Goal: Task Accomplishment & Management: Complete application form

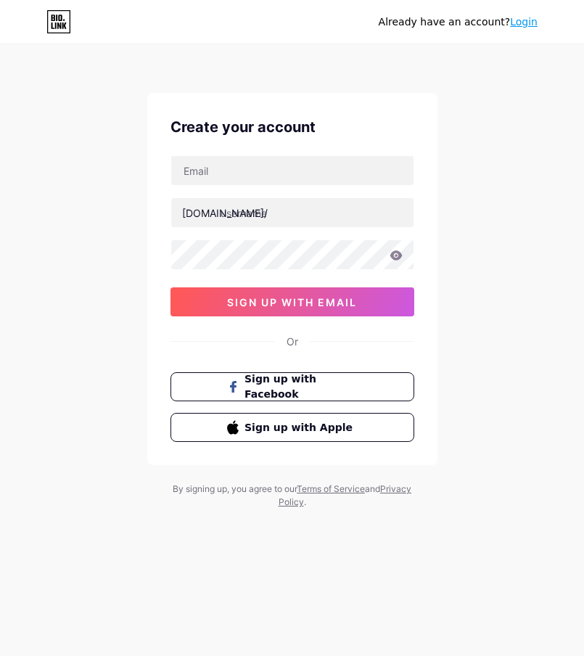
click at [532, 25] on link "Login" at bounding box center [524, 22] width 28 height 12
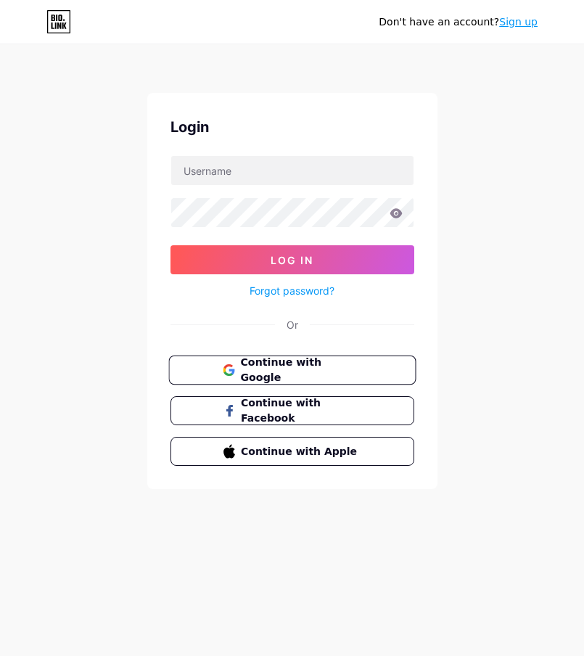
click at [322, 364] on span "Continue with Google" at bounding box center [300, 370] width 121 height 31
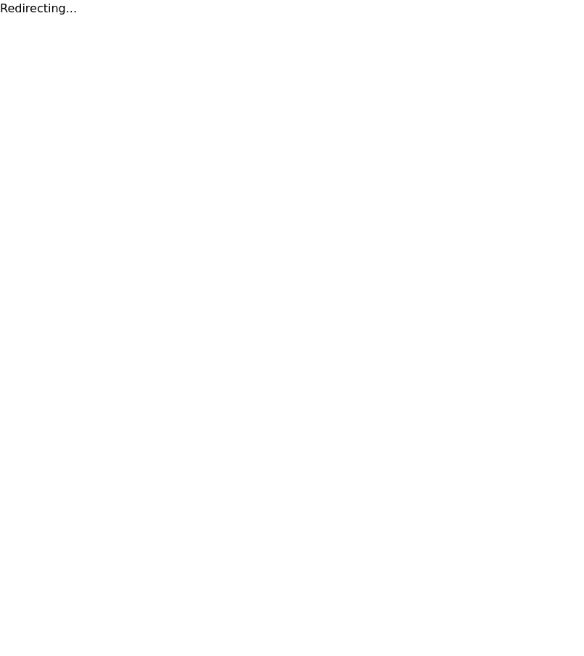
drag, startPoint x: 293, startPoint y: 168, endPoint x: 231, endPoint y: 179, distance: 62.7
click at [288, 17] on html "Redirecting..." at bounding box center [292, 8] width 584 height 17
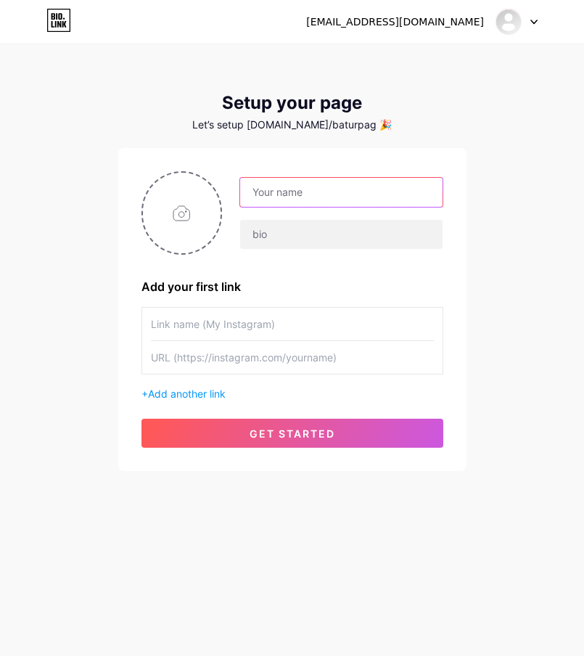
click at [318, 186] on input "text" at bounding box center [341, 192] width 202 height 29
type input "o"
type input "OMISLOT"
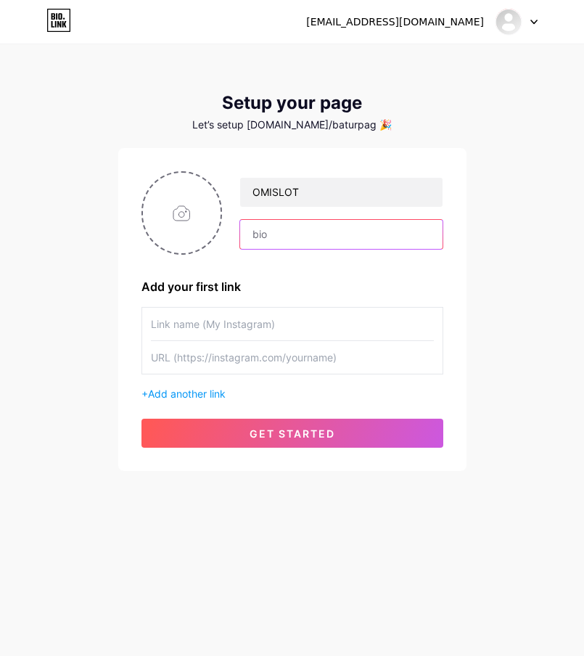
click at [284, 231] on input "text" at bounding box center [341, 234] width 202 height 29
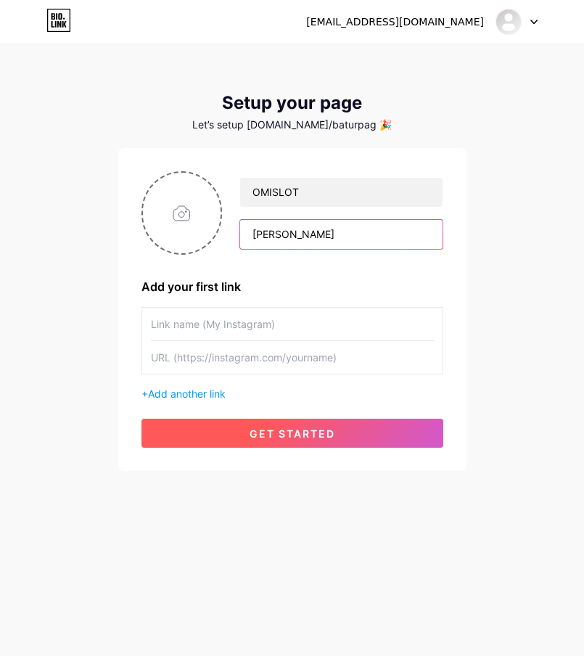
type input "[PERSON_NAME]"
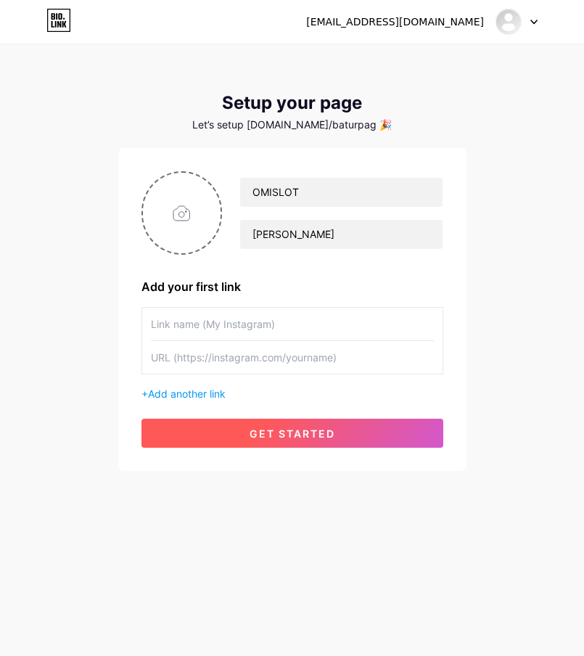
click at [290, 443] on button "get started" at bounding box center [293, 433] width 302 height 29
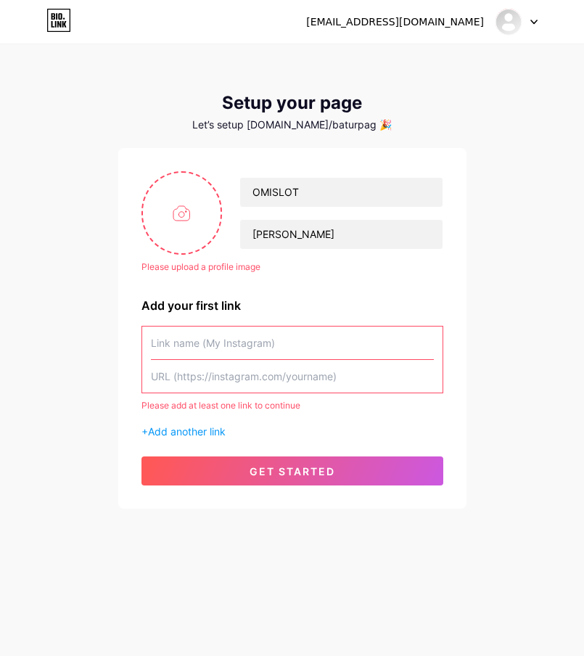
click at [254, 341] on input "text" at bounding box center [292, 343] width 283 height 33
click at [248, 352] on input "text" at bounding box center [292, 343] width 283 height 33
click at [449, 30] on div "[EMAIL_ADDRESS][DOMAIN_NAME]" at bounding box center [422, 22] width 232 height 26
click at [70, 20] on icon at bounding box center [59, 20] width 23 height 23
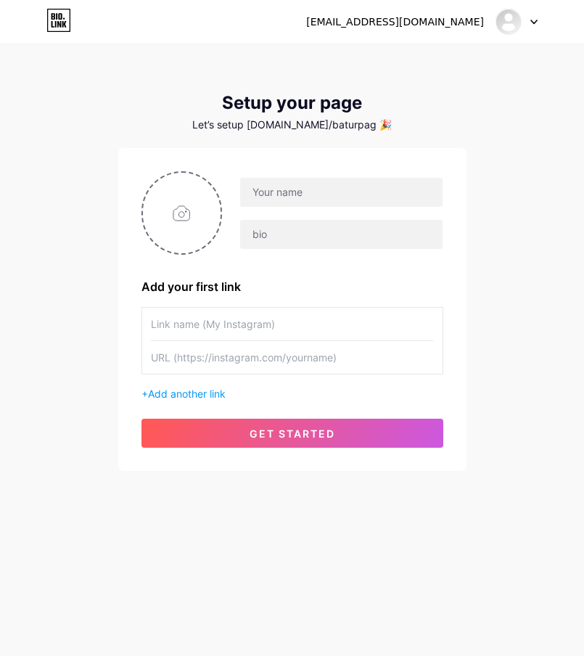
click at [213, 326] on input "text" at bounding box center [292, 324] width 283 height 33
click at [180, 317] on input "text" at bounding box center [292, 324] width 283 height 33
paste input "jumareben225#"
type input "jumareben225#"
click at [200, 364] on input "text" at bounding box center [292, 357] width 283 height 33
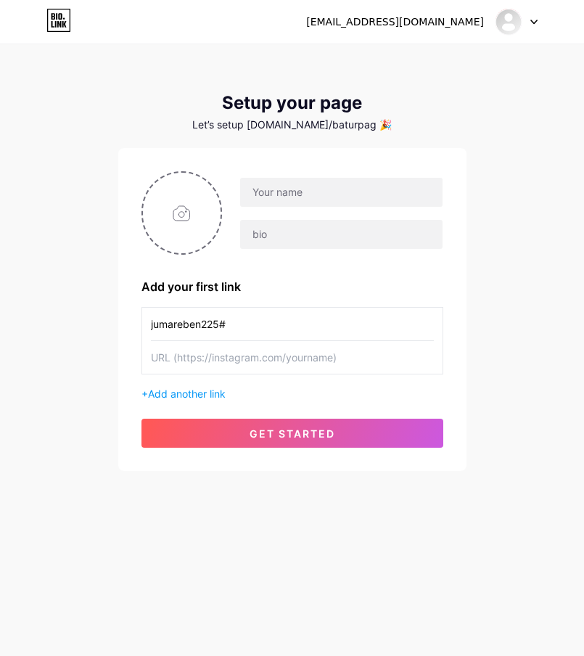
click at [224, 357] on input "text" at bounding box center [292, 357] width 283 height 33
paste input "https://omisltran.space/"
type input "https://omisltran.space/"
click at [59, 395] on div "baturpage@gmail.com Dashboard Logout Setup your page Let’s setup bio.link/batur…" at bounding box center [292, 259] width 584 height 518
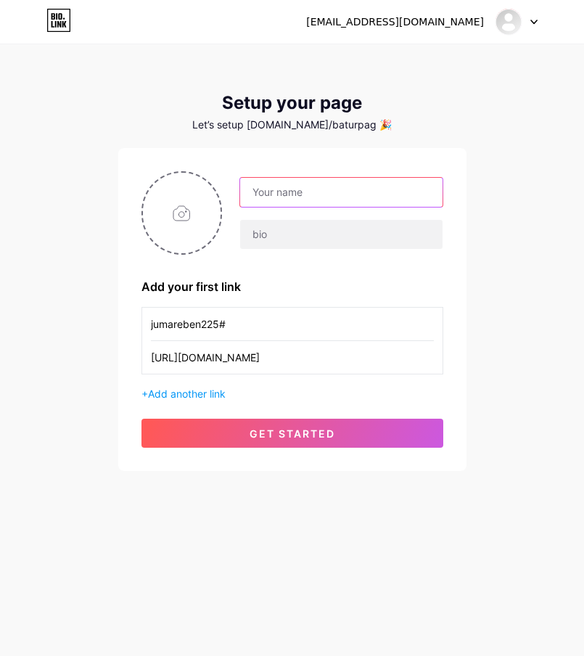
click at [282, 192] on input "text" at bounding box center [341, 192] width 202 height 29
type input "OMISLOT"
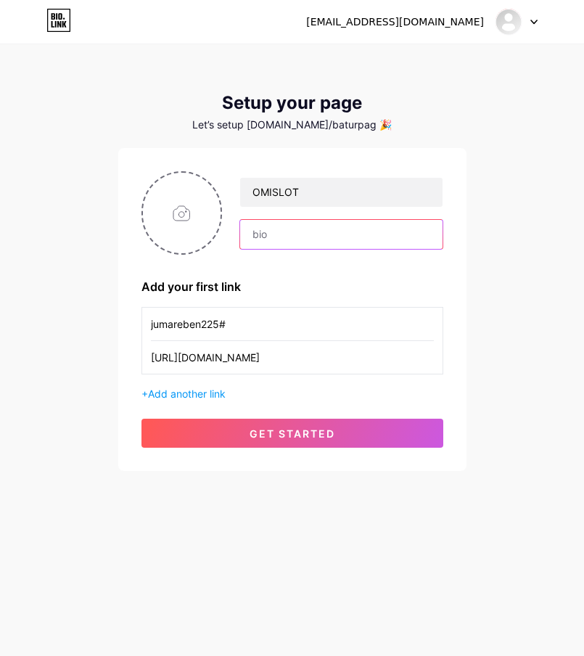
click at [275, 221] on input "text" at bounding box center [341, 234] width 202 height 29
type input "BANJIR CUAN"
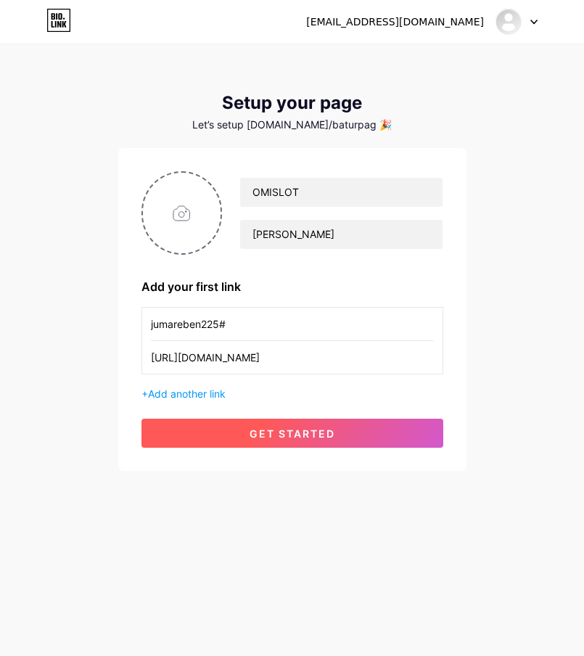
click at [201, 439] on button "get started" at bounding box center [293, 433] width 302 height 29
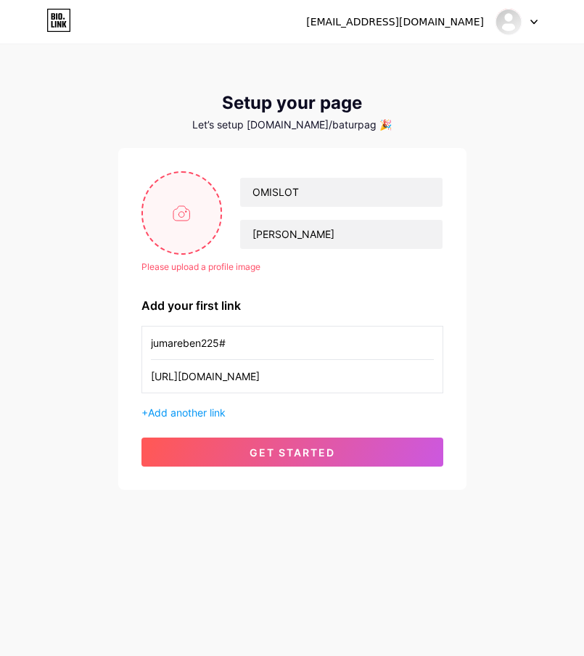
click at [195, 219] on input "file" at bounding box center [182, 213] width 78 height 81
type input "C:\fakepath\buatkan_logo_omislot_steampunk_neon.jpg"
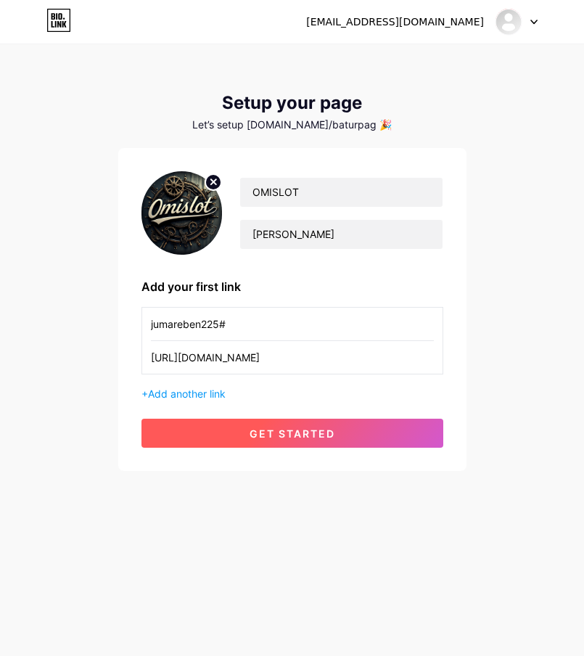
click at [287, 441] on button "get started" at bounding box center [293, 433] width 302 height 29
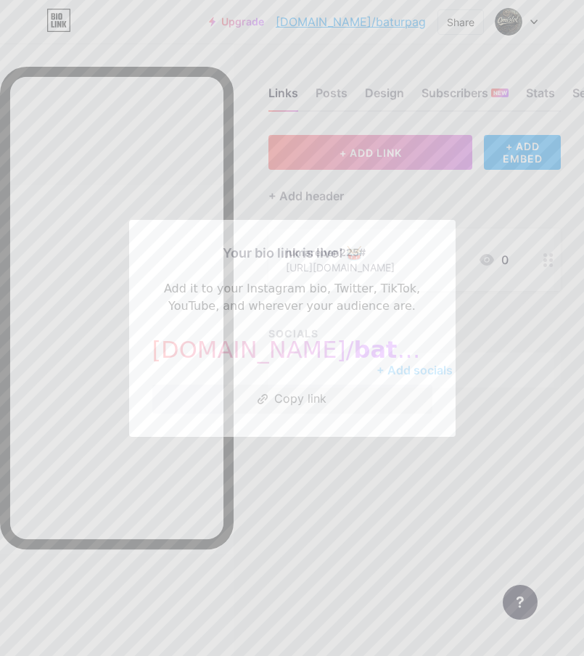
click at [483, 370] on div at bounding box center [292, 328] width 584 height 656
